Goal: Information Seeking & Learning: Learn about a topic

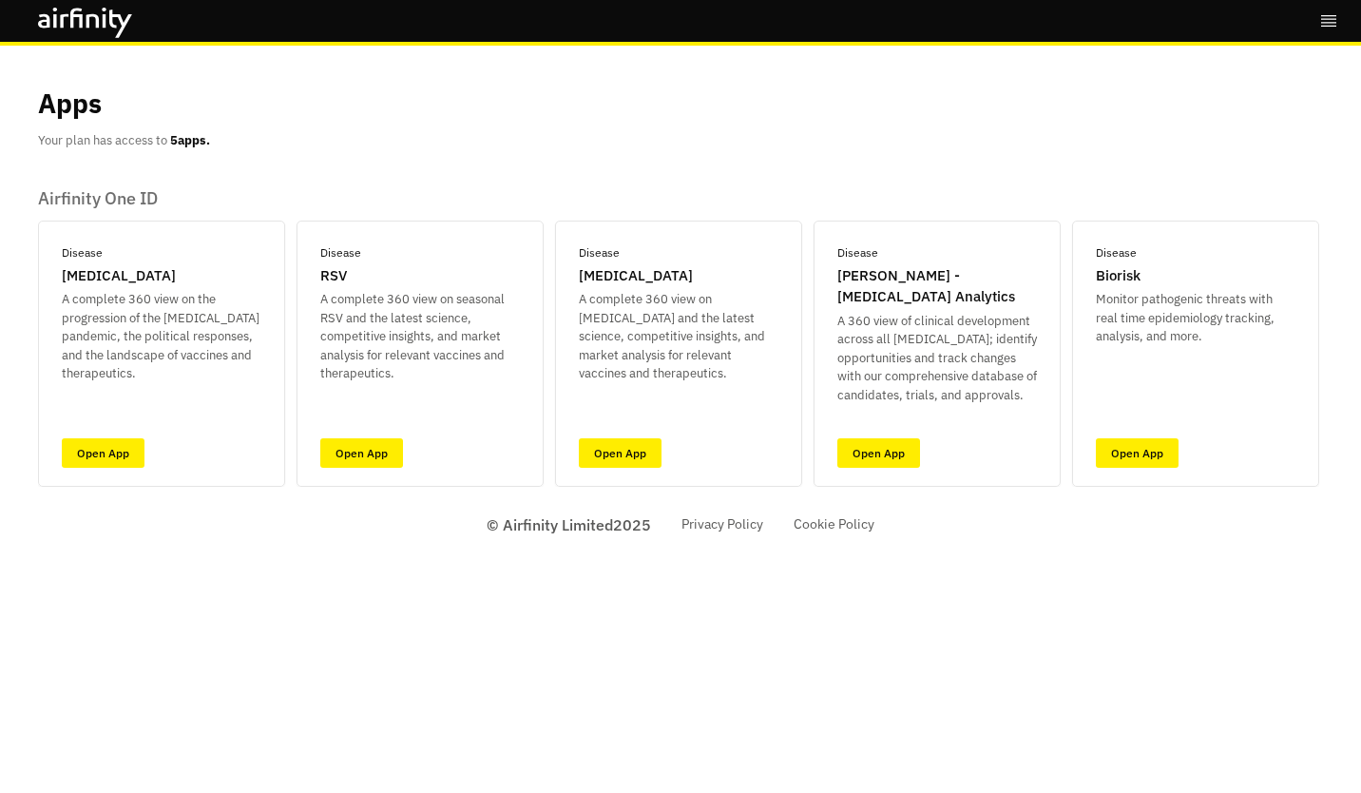
click at [118, 631] on div "Bookmarks Settings Logout Apps Your plan has access to 5 apps. Airfinity One ID…" at bounding box center [680, 396] width 1361 height 793
click at [658, 450] on link "Open App" at bounding box center [620, 452] width 83 height 29
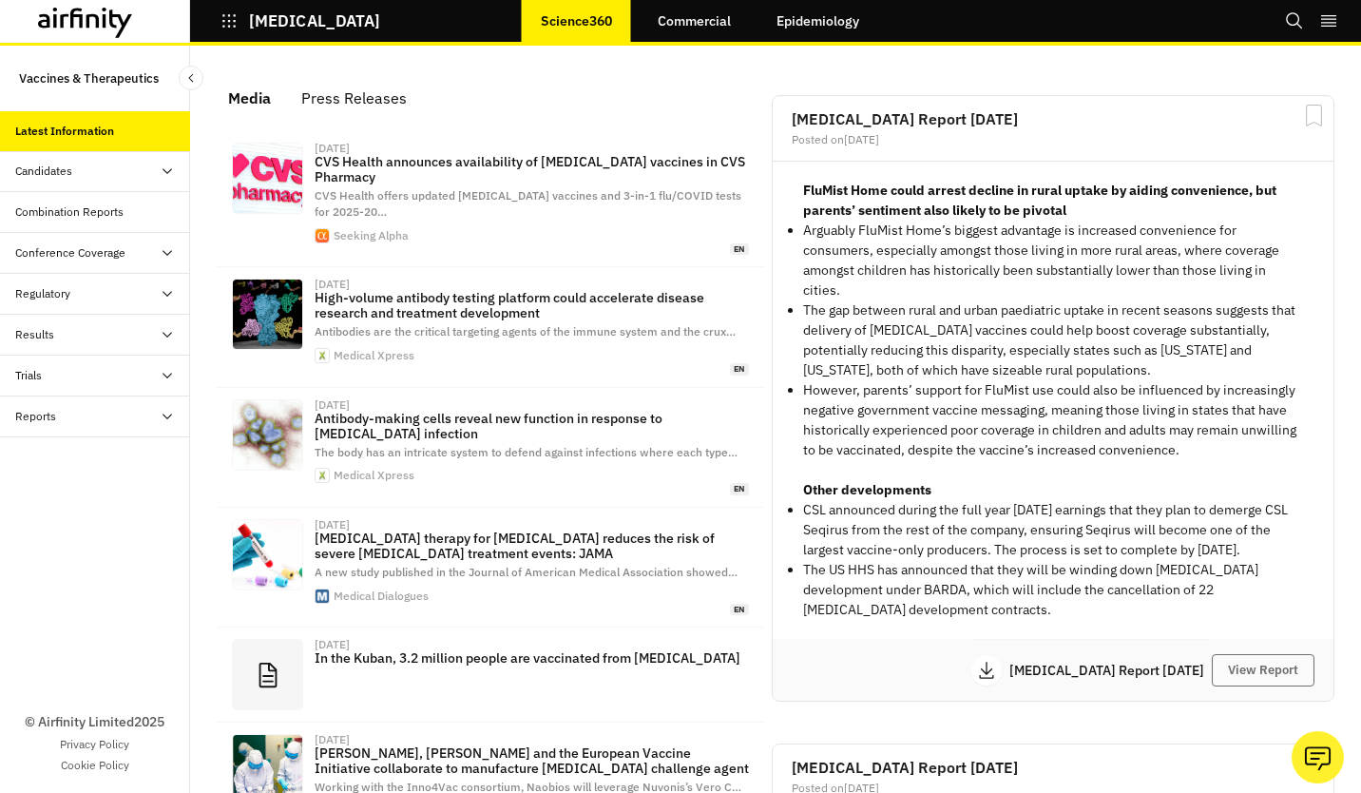
scroll to position [1277, 555]
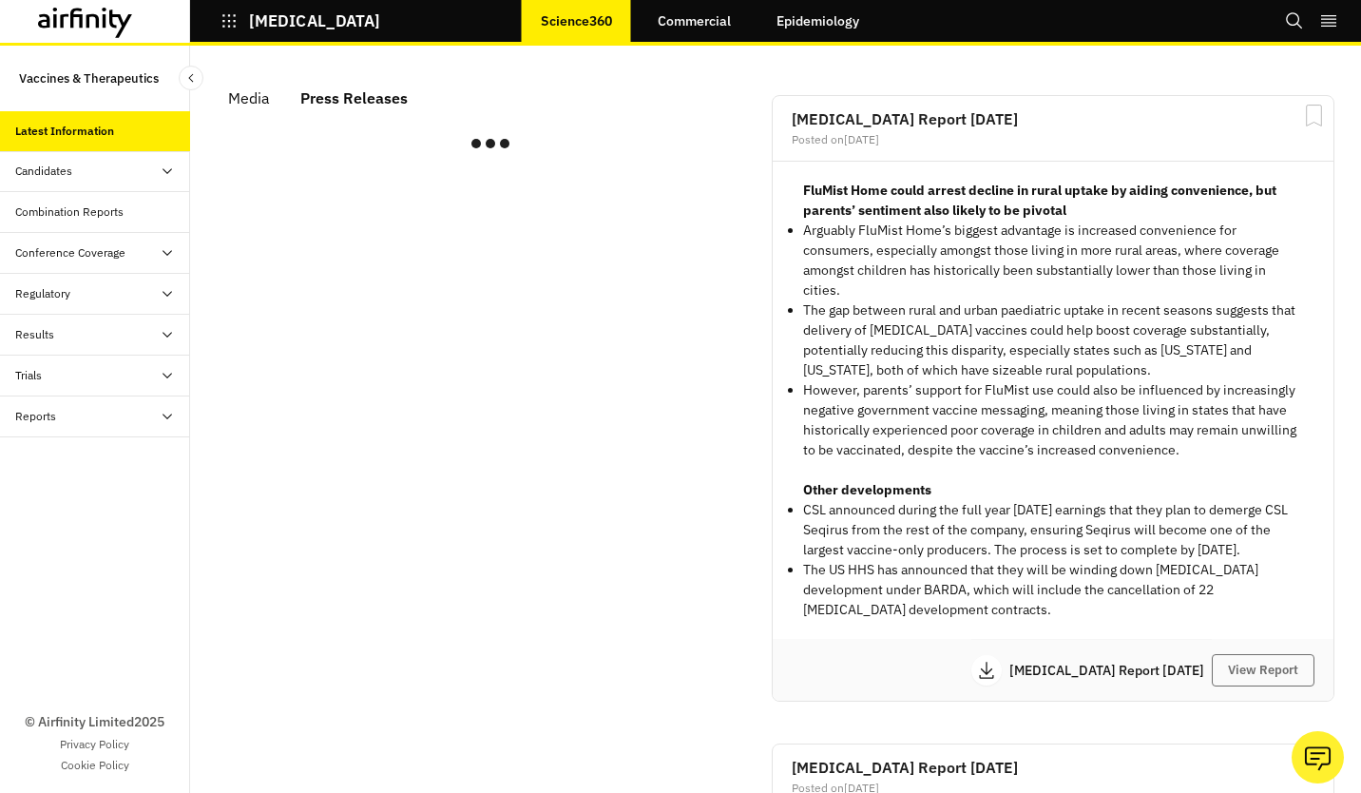
click at [386, 106] on div "Press Releases" at bounding box center [353, 98] width 107 height 29
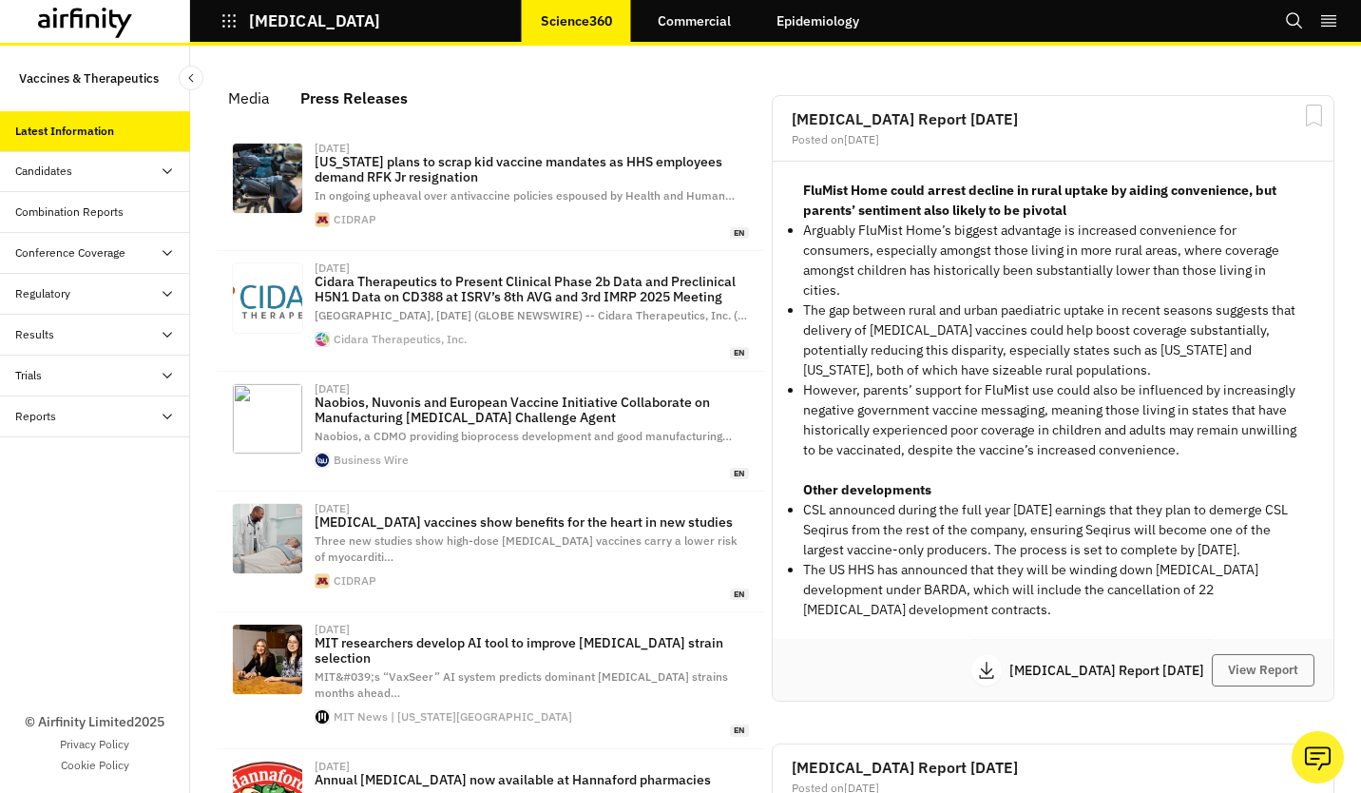
scroll to position [1303, 555]
click at [262, 36] on button "Influenza" at bounding box center [300, 21] width 160 height 32
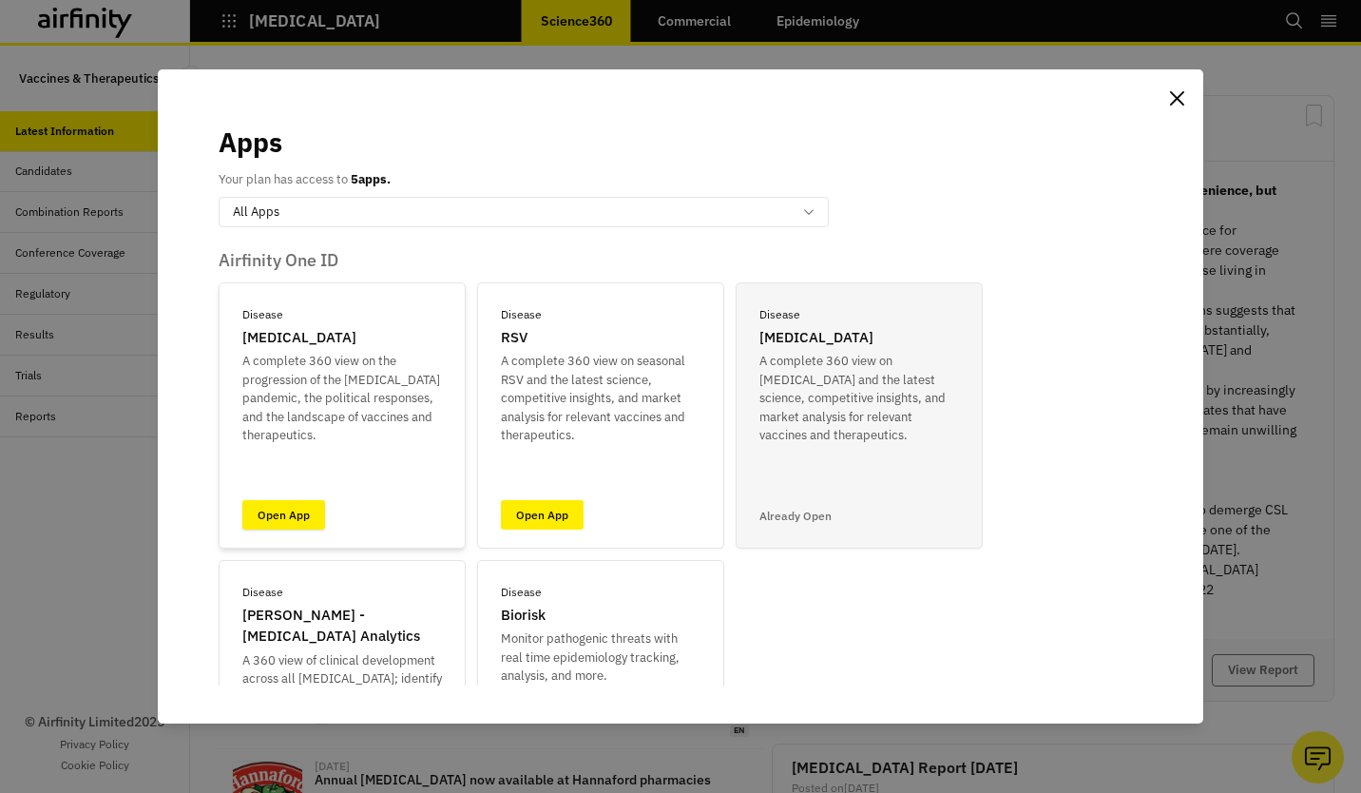
click at [306, 510] on link "Open App" at bounding box center [283, 514] width 83 height 29
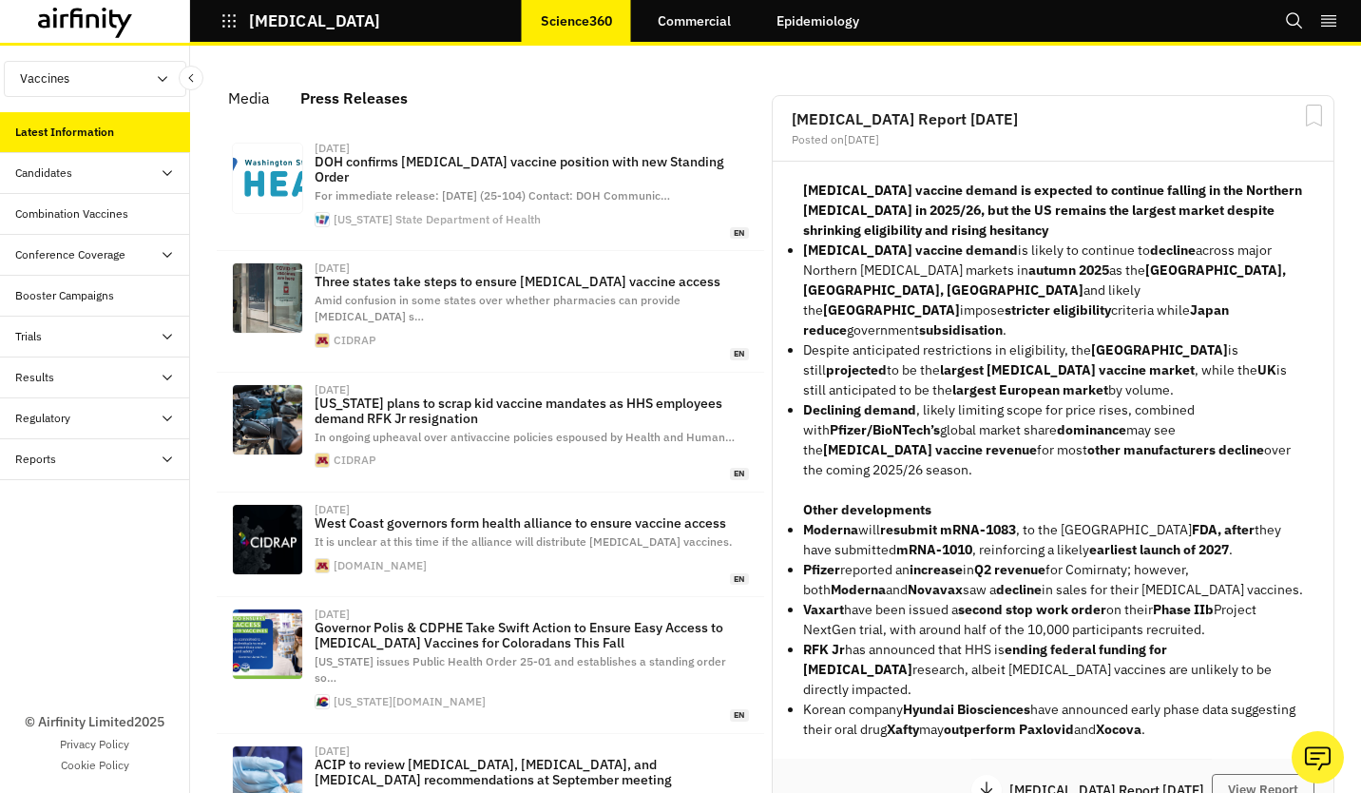
scroll to position [1272, 555]
